Goal: Find contact information: Find contact information

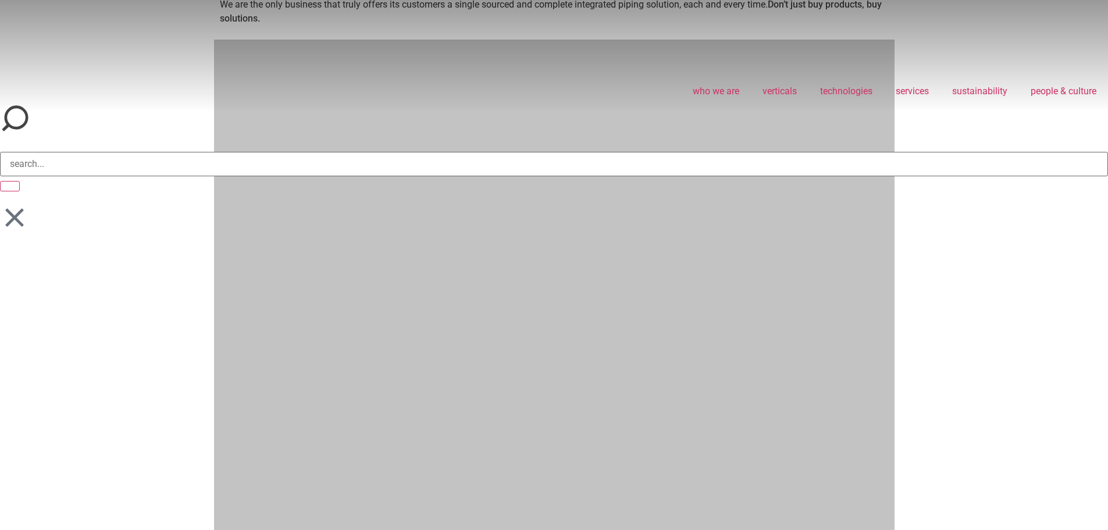
scroll to position [814, 0]
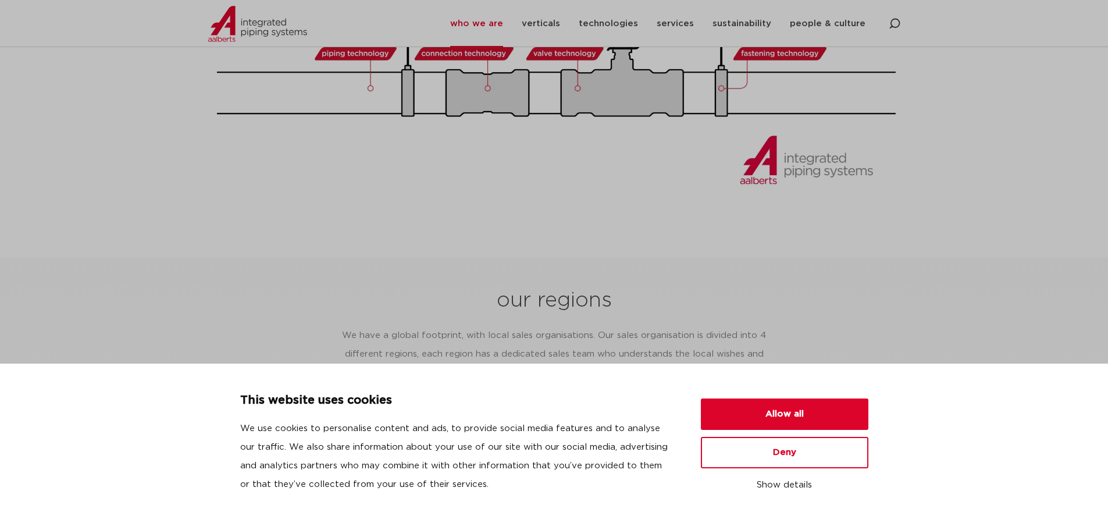
scroll to position [1688, 0]
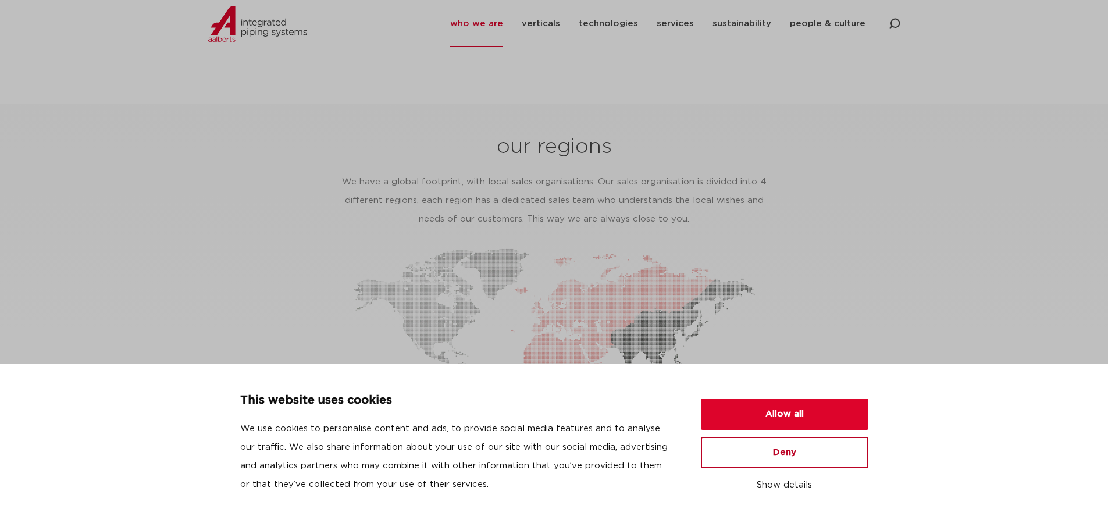
click at [785, 449] on button "Deny" at bounding box center [784, 452] width 167 height 31
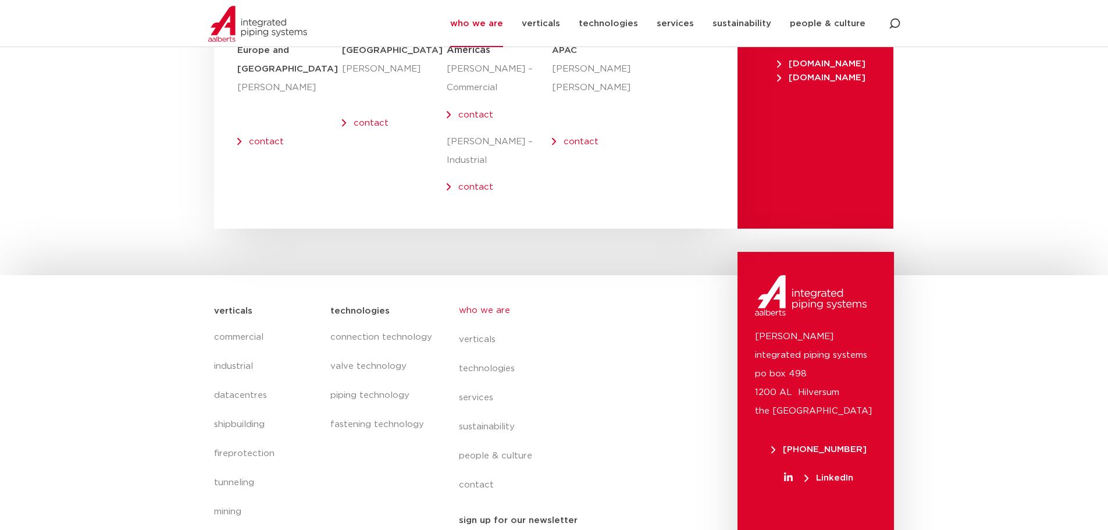
scroll to position [4788, 0]
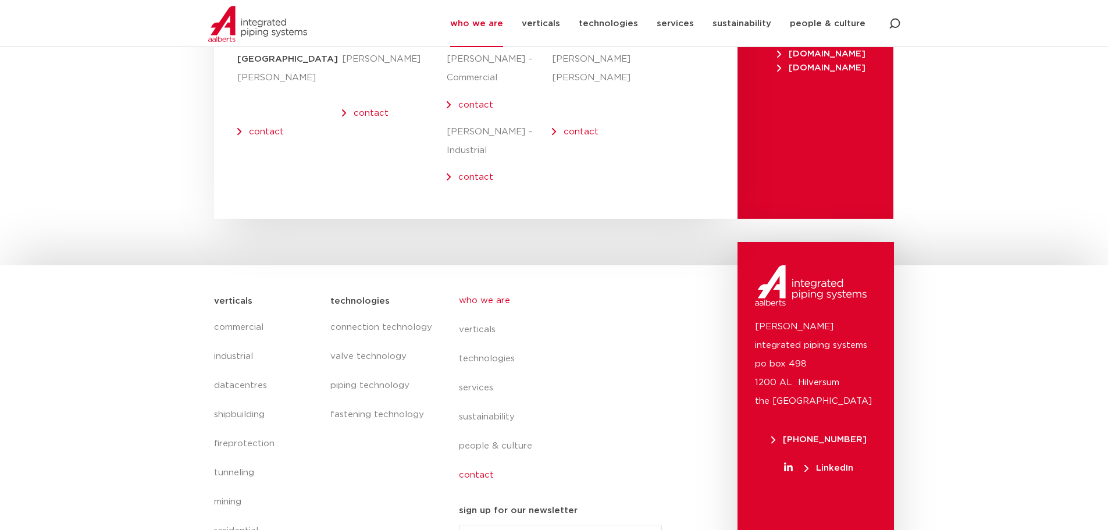
click at [472, 460] on link "contact" at bounding box center [565, 474] width 213 height 29
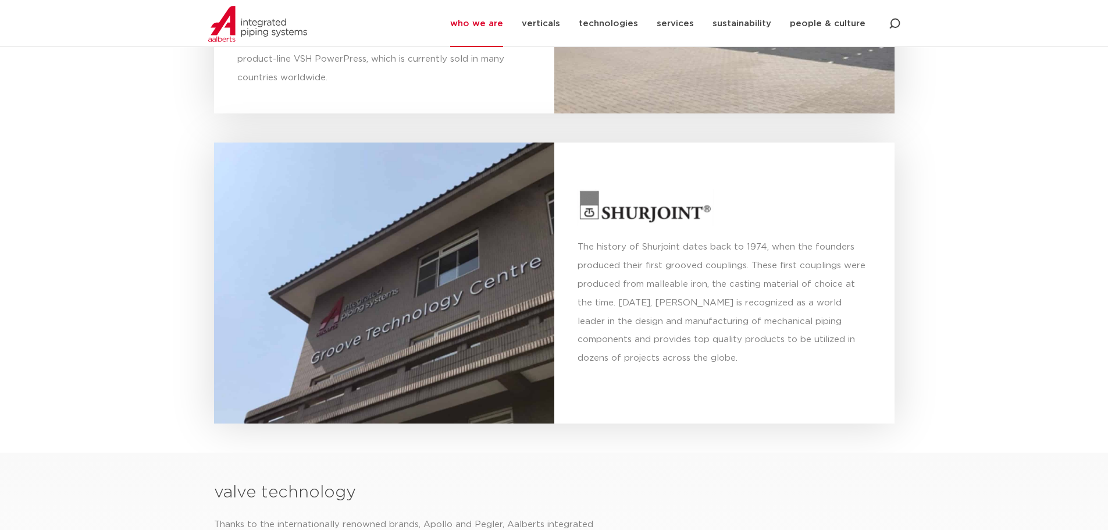
scroll to position [3858, 0]
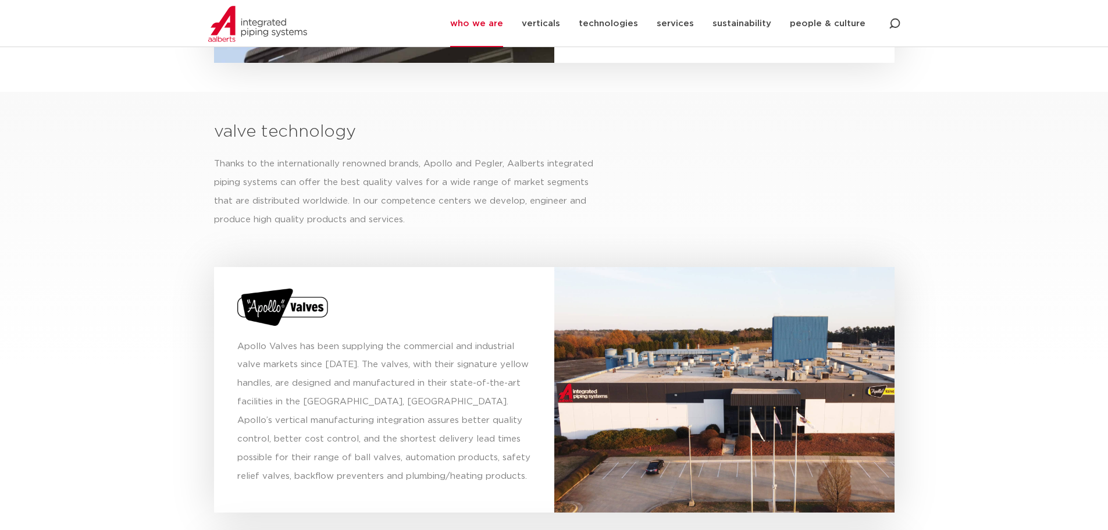
click at [285, 288] on img at bounding box center [282, 306] width 91 height 37
click at [295, 288] on img at bounding box center [282, 306] width 91 height 37
click at [381, 387] on p "Apollo Valves has been supplying the commercial and industrial valve markets si…" at bounding box center [384, 411] width 294 height 149
click at [508, 420] on p "Apollo Valves has been supplying the commercial and industrial valve markets si…" at bounding box center [384, 411] width 294 height 149
click at [770, 352] on div at bounding box center [724, 389] width 340 height 245
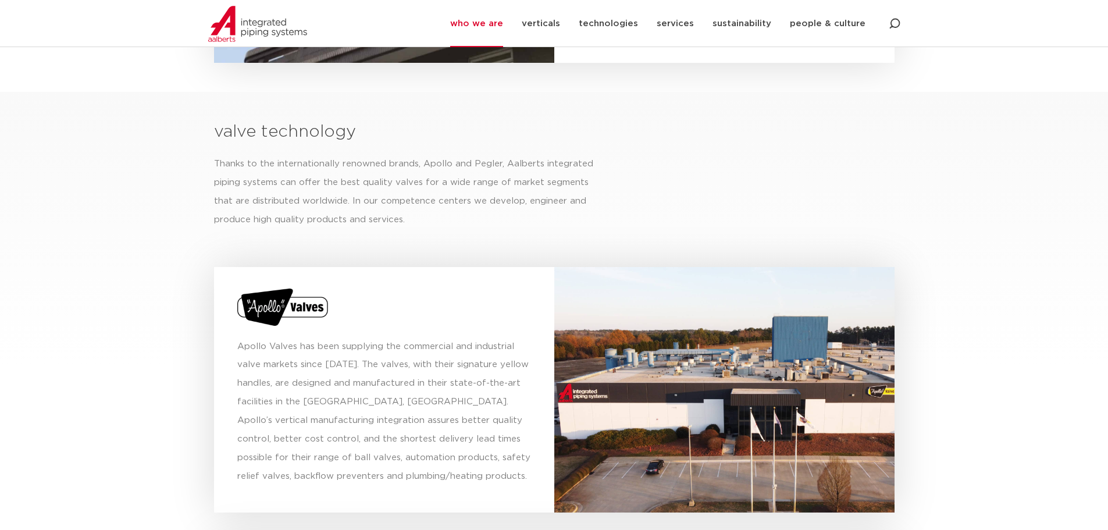
click at [803, 312] on div at bounding box center [724, 389] width 340 height 245
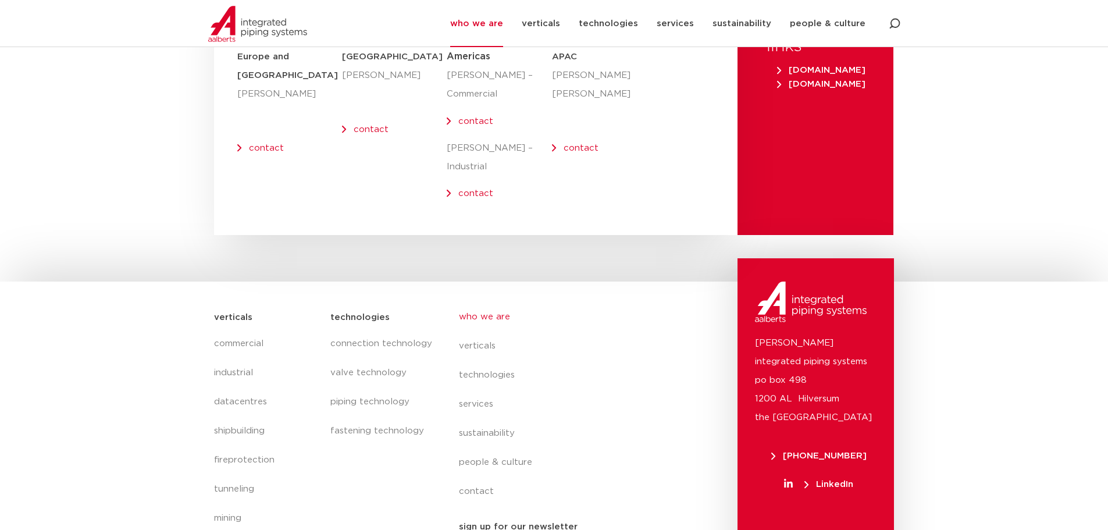
scroll to position [4788, 0]
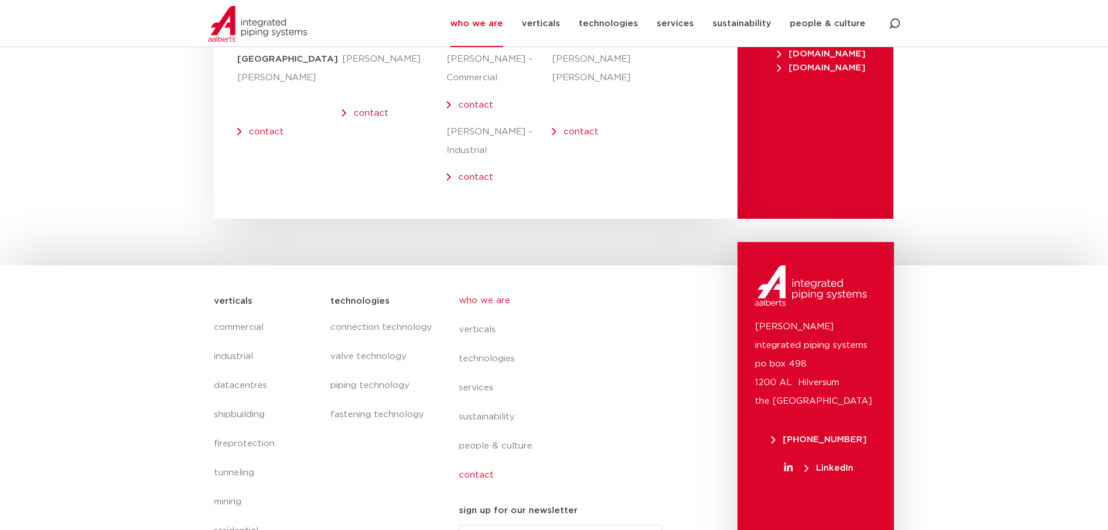
click at [474, 460] on link "contact" at bounding box center [565, 474] width 213 height 29
